Goal: Task Accomplishment & Management: Complete application form

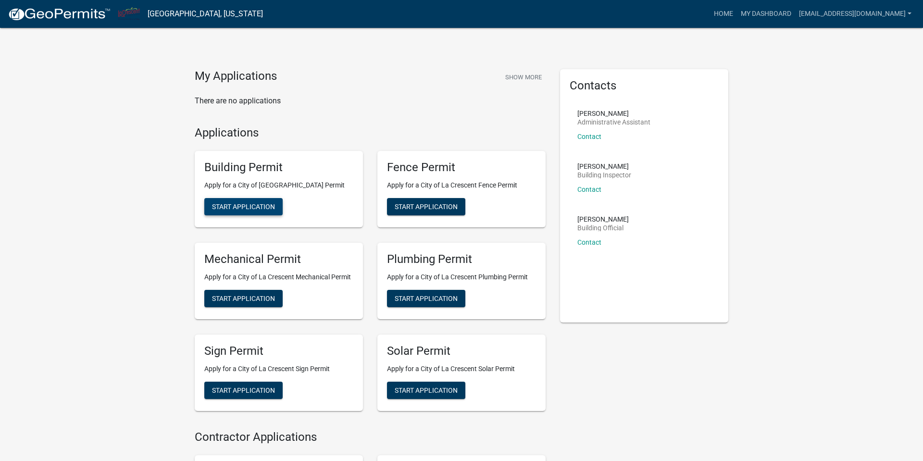
click at [233, 210] on span "Start Application" at bounding box center [243, 207] width 63 height 8
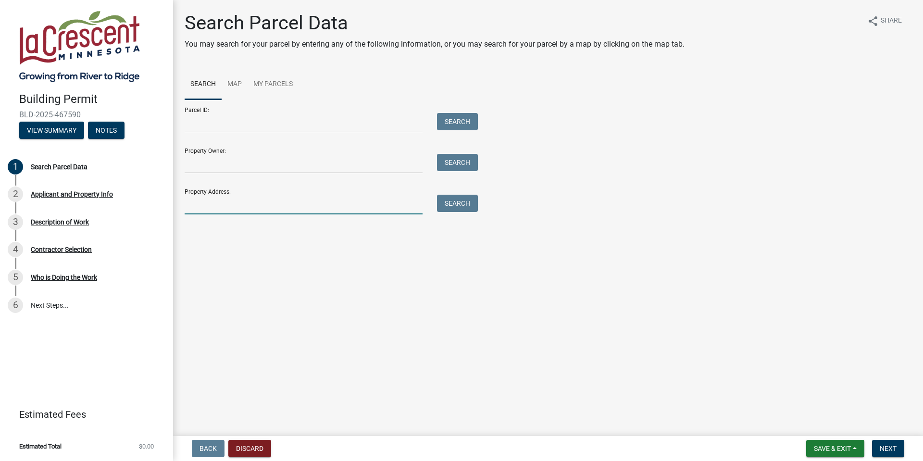
click at [384, 214] on input "Property Address:" at bounding box center [304, 205] width 238 height 20
type input "21 elm"
click at [469, 212] on button "Search" at bounding box center [457, 203] width 41 height 17
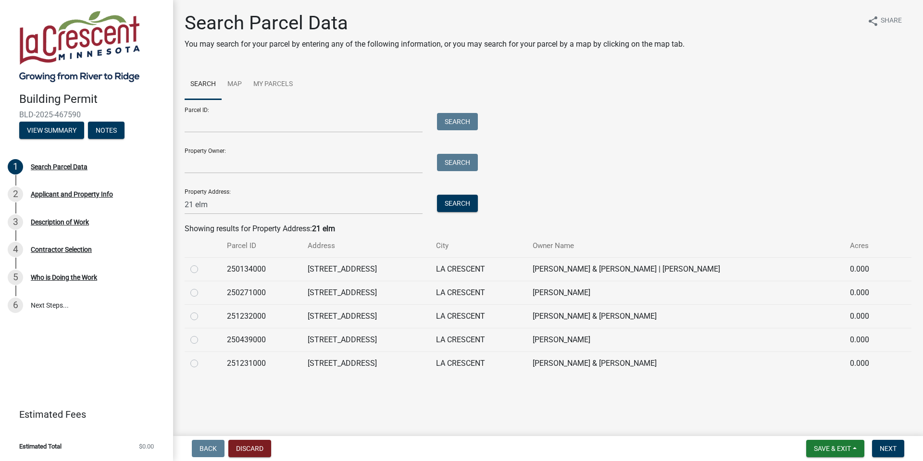
click at [202, 287] on label at bounding box center [202, 287] width 0 height 0
click at [202, 293] on input "radio" at bounding box center [205, 290] width 6 height 6
radio input "true"
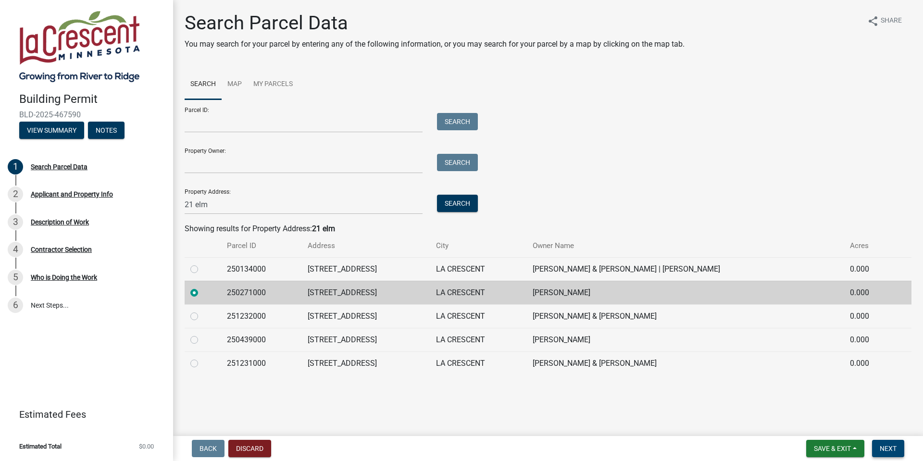
click at [891, 447] on span "Next" at bounding box center [887, 449] width 17 height 8
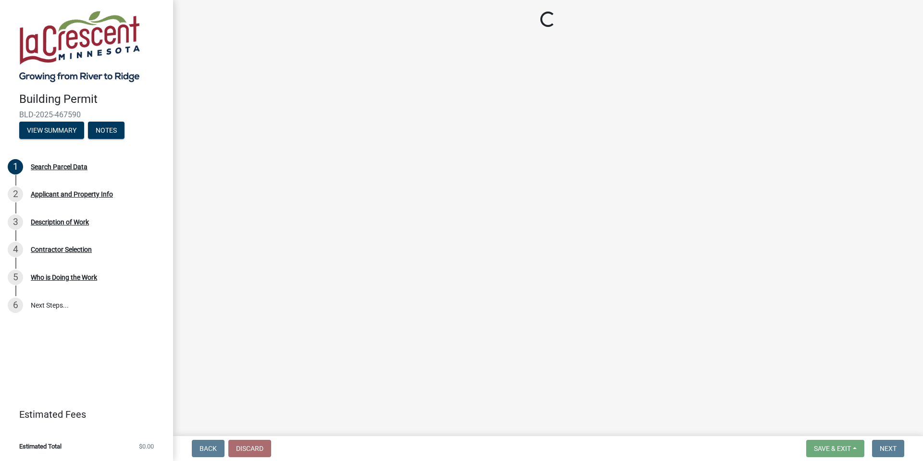
select select "e838c9e2-1e6e-4405-bddc-a3335cd38b08"
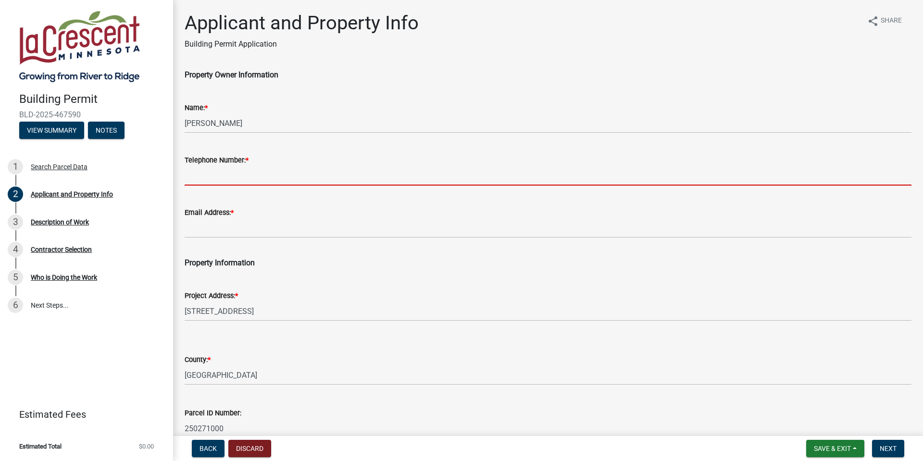
click at [243, 185] on input "Telephone Number: *" at bounding box center [548, 176] width 727 height 20
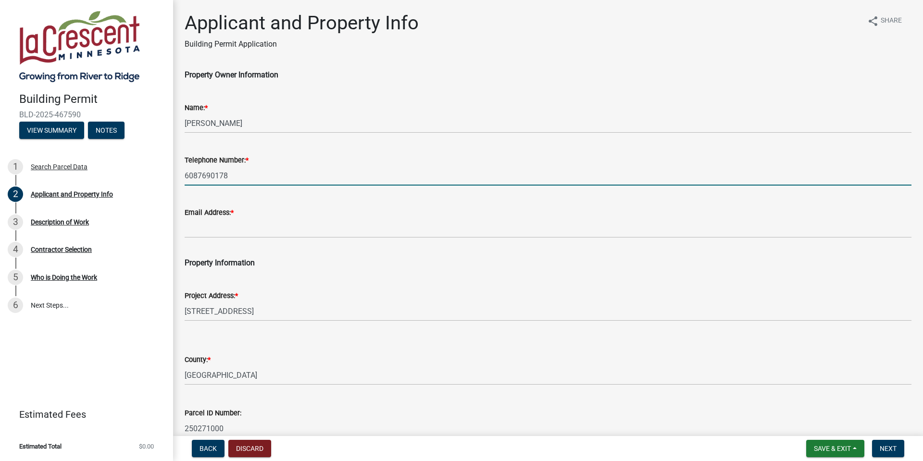
type input "6087690178"
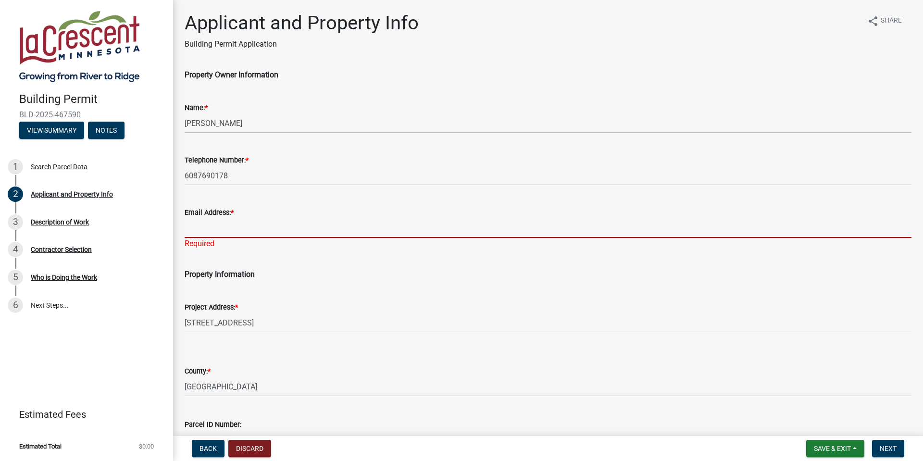
paste input "[PERSON_NAME][EMAIL_ADDRESS][PERSON_NAME][DOMAIN_NAME]"
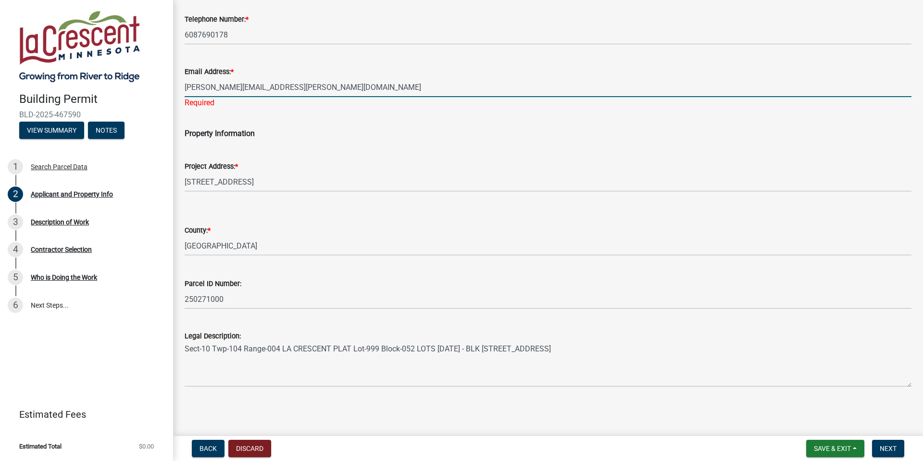
scroll to position [174, 0]
type input "[PERSON_NAME][EMAIL_ADDRESS][PERSON_NAME][DOMAIN_NAME]"
click at [882, 449] on span "Next" at bounding box center [887, 449] width 17 height 8
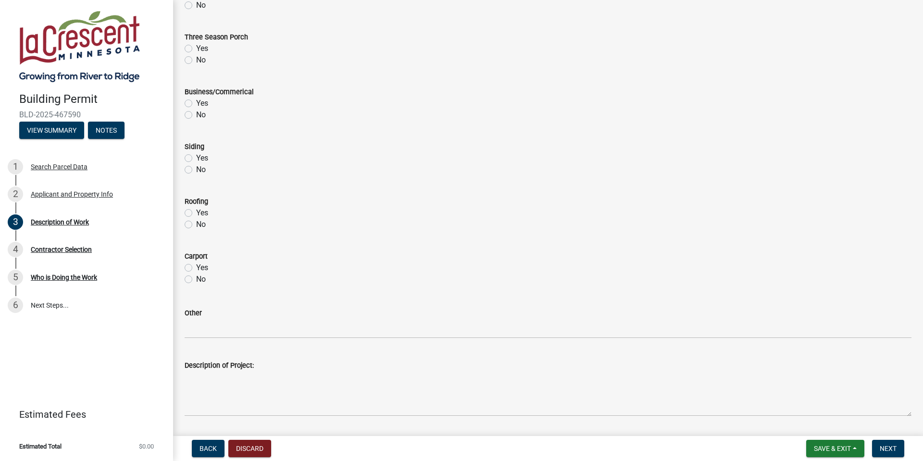
scroll to position [344, 0]
click at [196, 217] on label "Yes" at bounding box center [202, 212] width 12 height 12
click at [196, 212] on input "Yes" at bounding box center [199, 209] width 6 height 6
radio input "true"
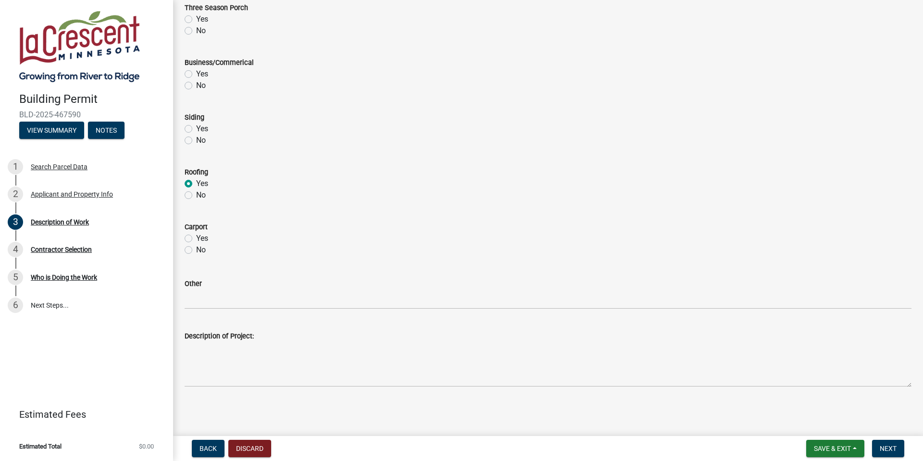
scroll to position [420, 0]
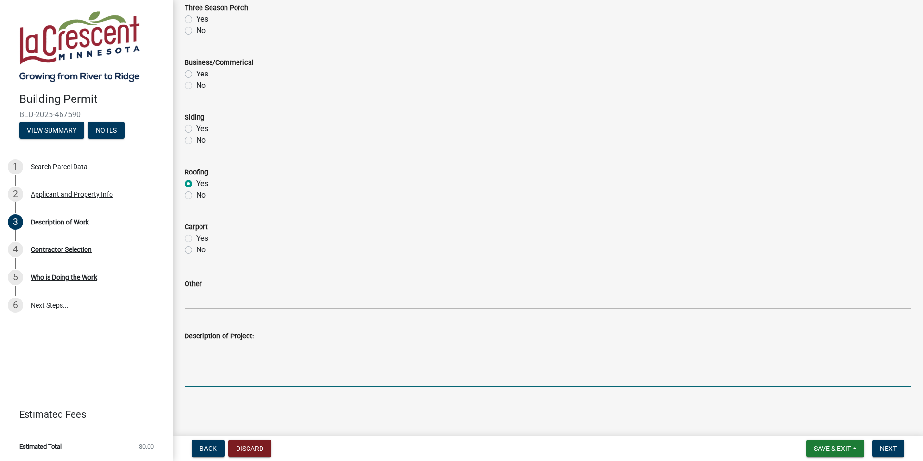
click at [241, 367] on textarea "Description of Project:" at bounding box center [548, 364] width 727 height 45
type textarea "Replace house roof"
click at [885, 447] on span "Next" at bounding box center [887, 449] width 17 height 8
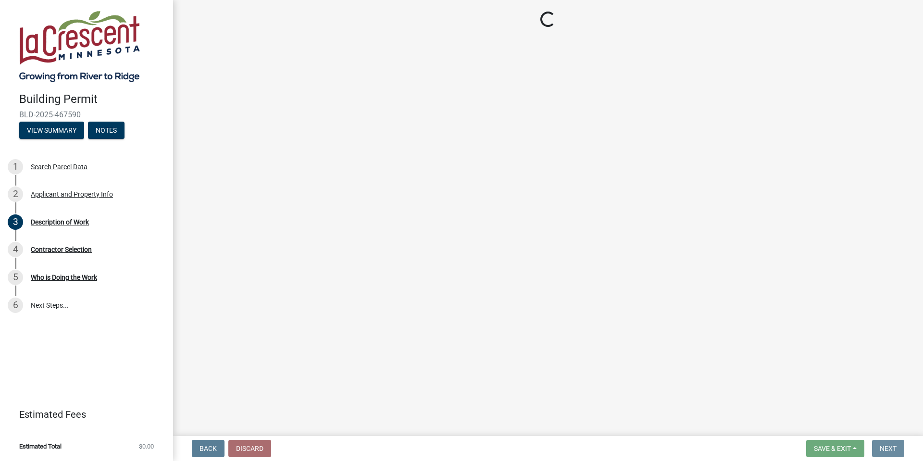
scroll to position [0, 0]
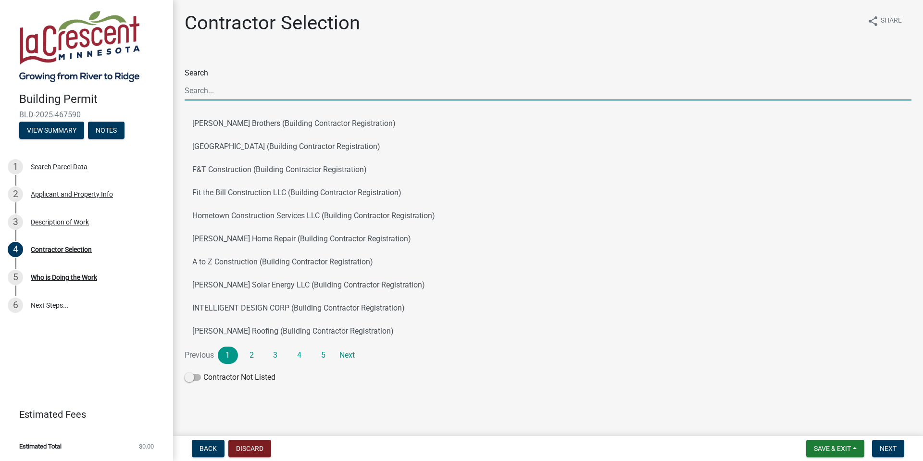
click at [213, 97] on input "Search" at bounding box center [548, 91] width 727 height 20
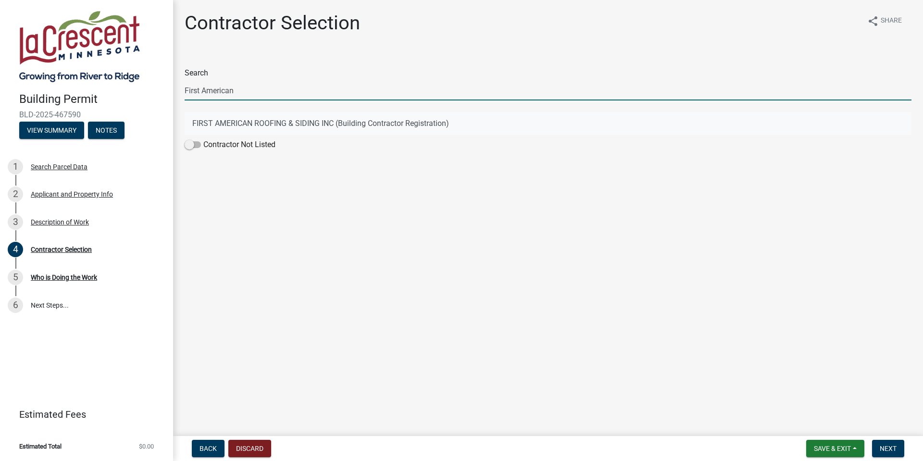
type input "First American"
click at [259, 132] on button "FIRST AMERICAN ROOFING & SIDING INC (Building Contractor Registration)" at bounding box center [548, 123] width 727 height 23
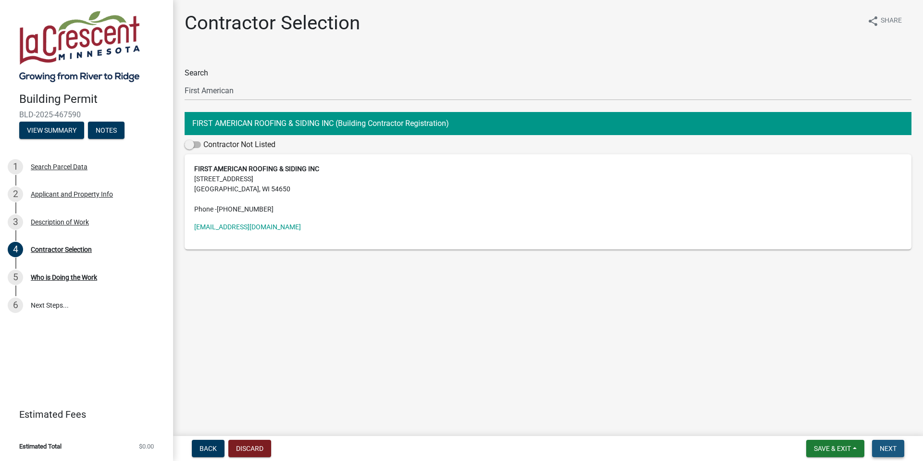
click at [879, 446] on span "Next" at bounding box center [887, 449] width 17 height 8
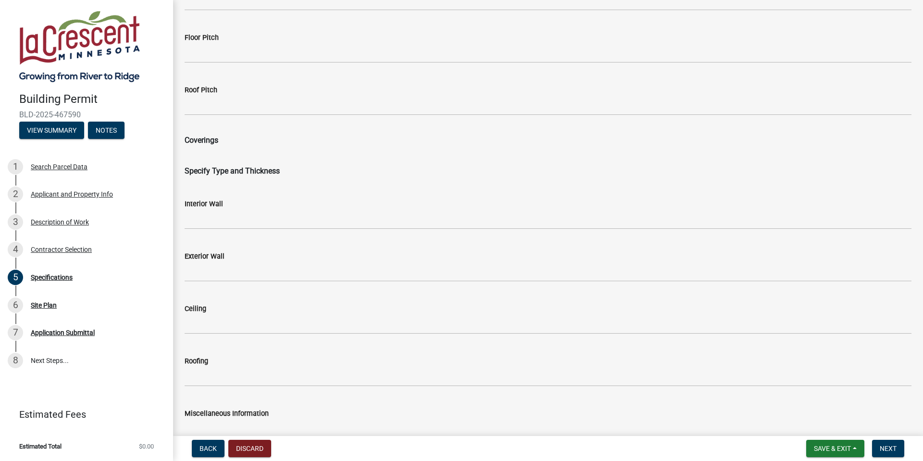
scroll to position [1221, 0]
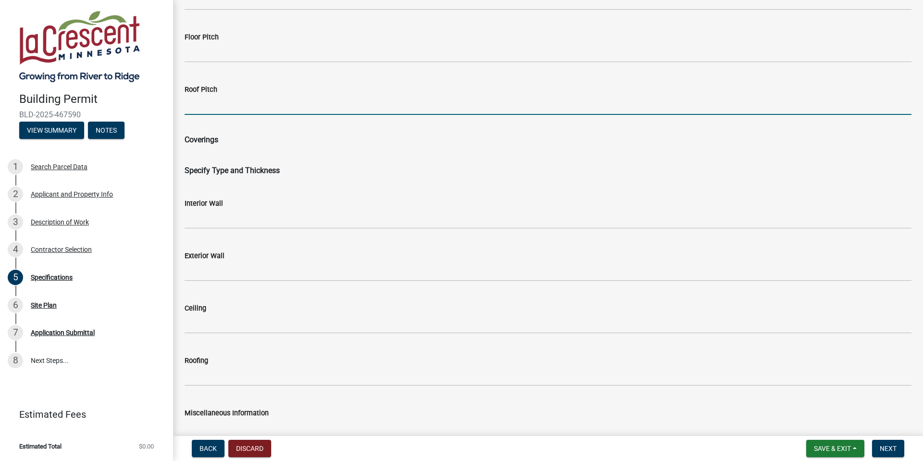
click at [212, 115] on input "Roof Pitch" at bounding box center [548, 105] width 727 height 20
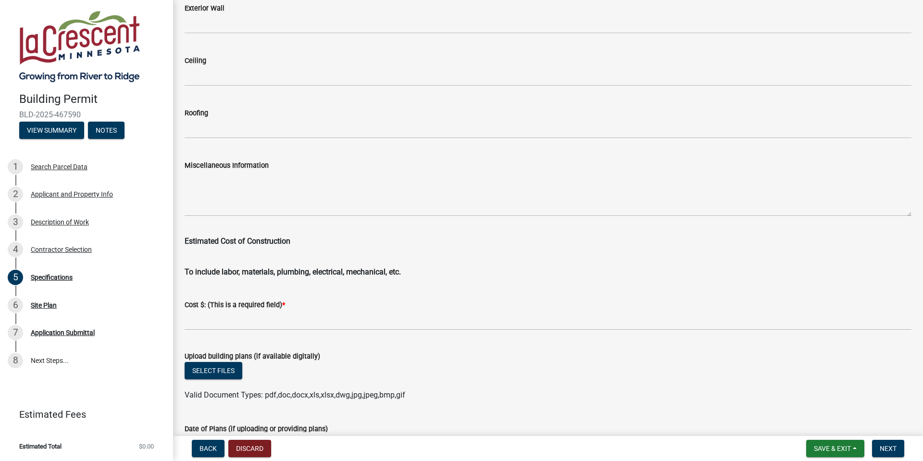
scroll to position [1469, 0]
type input "10/12"
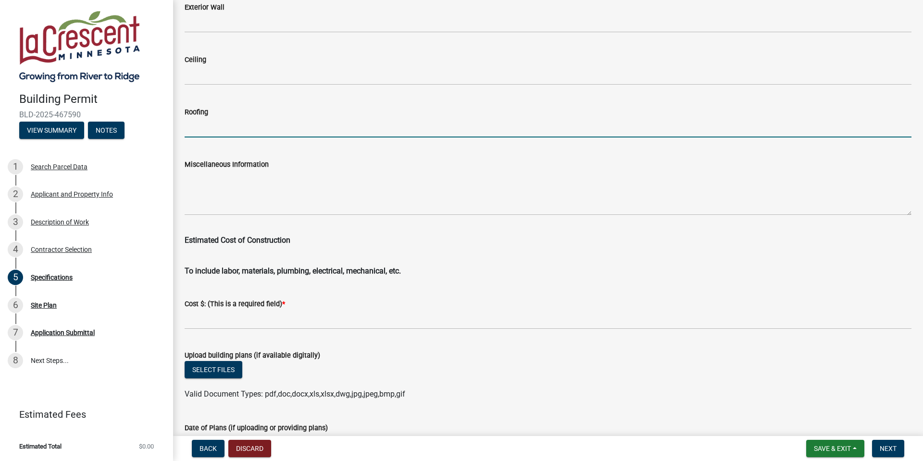
click at [205, 137] on input "Roofing" at bounding box center [548, 128] width 727 height 20
type input "GAF Timberline HDZ"
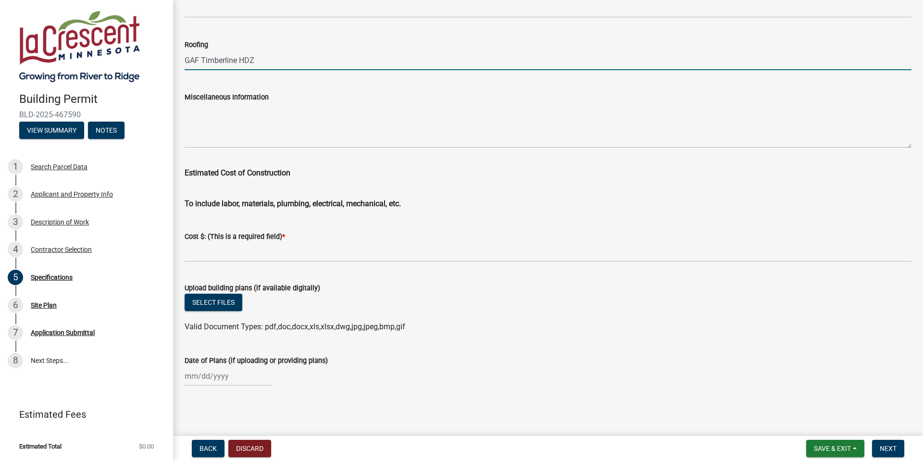
scroll to position [1571, 0]
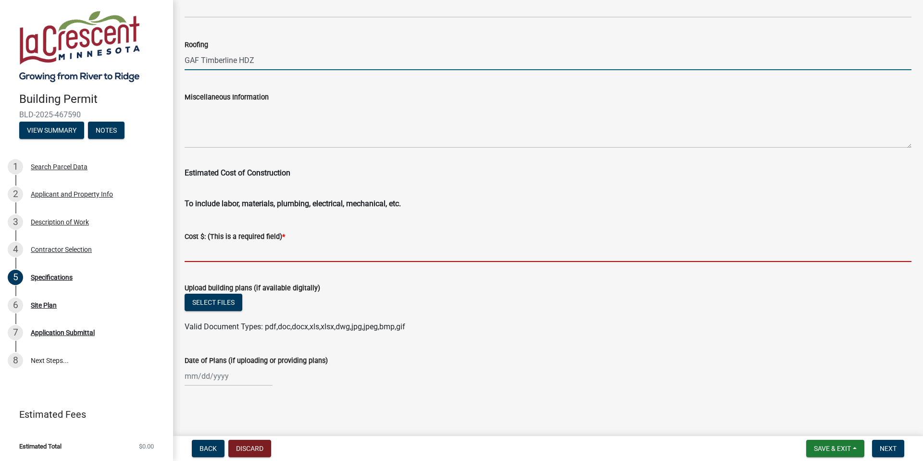
click at [246, 262] on input "text" at bounding box center [548, 252] width 727 height 20
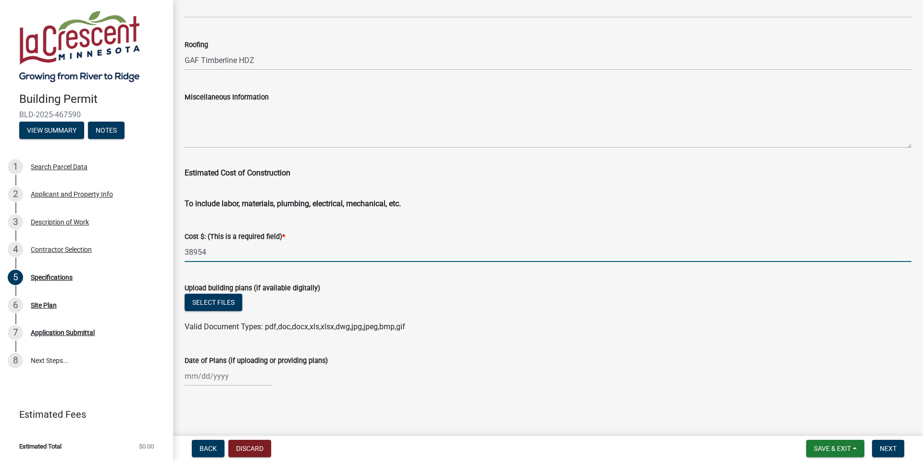
scroll to position [1656, 0]
type input "38954"
click at [892, 452] on button "Next" at bounding box center [888, 448] width 32 height 17
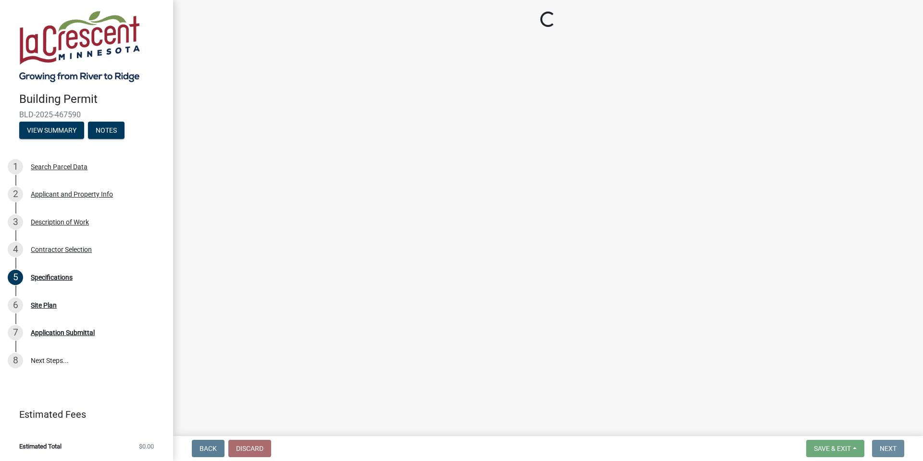
scroll to position [0, 0]
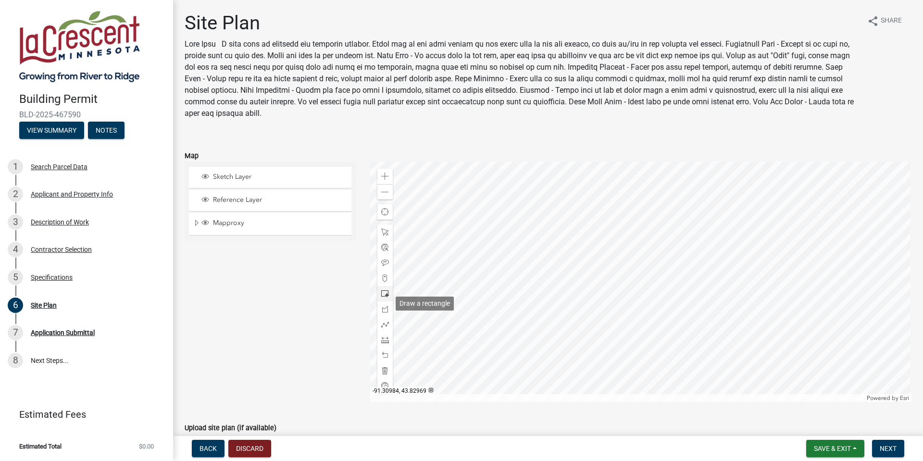
click at [388, 297] on span at bounding box center [385, 294] width 8 height 8
click at [884, 445] on span "Next" at bounding box center [887, 449] width 17 height 8
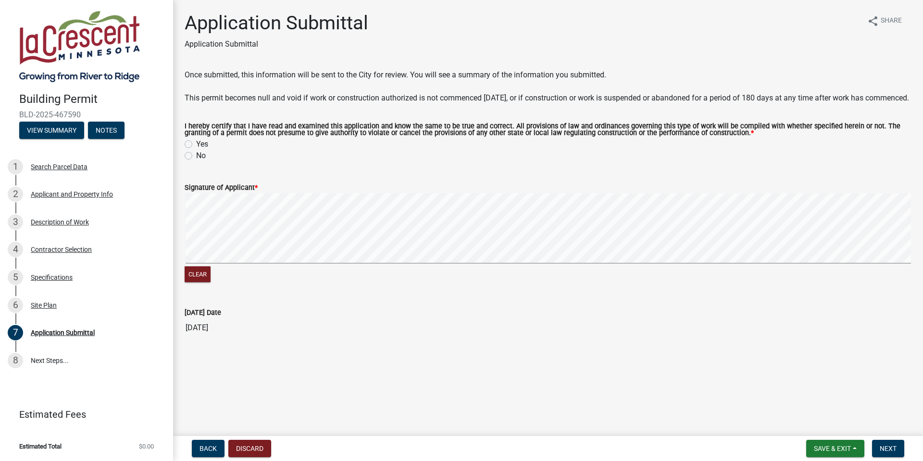
click at [196, 150] on label "Yes" at bounding box center [202, 144] width 12 height 12
click at [196, 145] on input "Yes" at bounding box center [199, 141] width 6 height 6
radio input "true"
click at [885, 446] on span "Next" at bounding box center [887, 449] width 17 height 8
